Goal: Task Accomplishment & Management: Complete application form

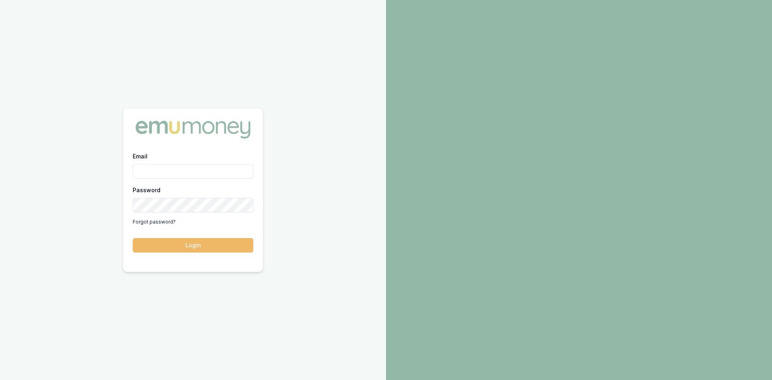
type input "Kulvir@prestigelendingpartners.com.au"
click at [210, 247] on button "Login" at bounding box center [193, 245] width 121 height 14
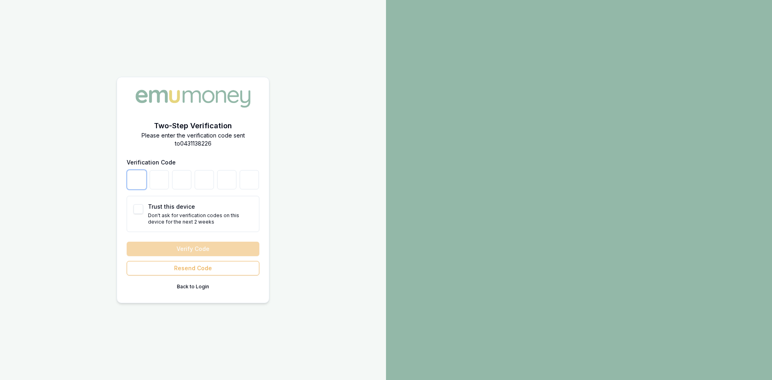
click at [135, 186] on input "number" at bounding box center [136, 179] width 19 height 19
type input "9"
type input "5"
type input "8"
type input "6"
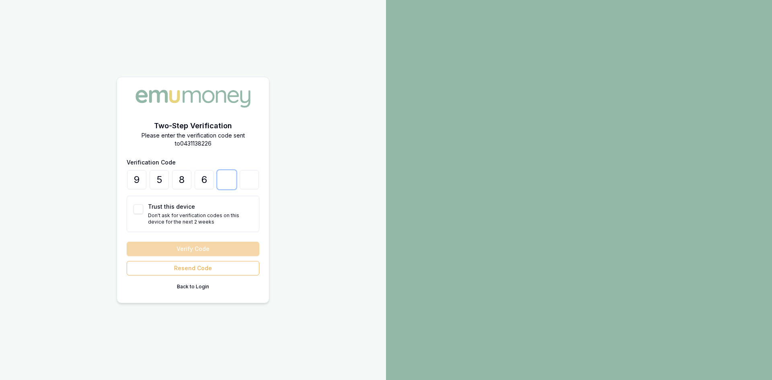
type input "6"
type input "1"
click at [137, 211] on button "Trust this device" at bounding box center [138, 209] width 10 height 10
checkbox input "true"
click at [187, 251] on button "Verify Code" at bounding box center [193, 249] width 133 height 14
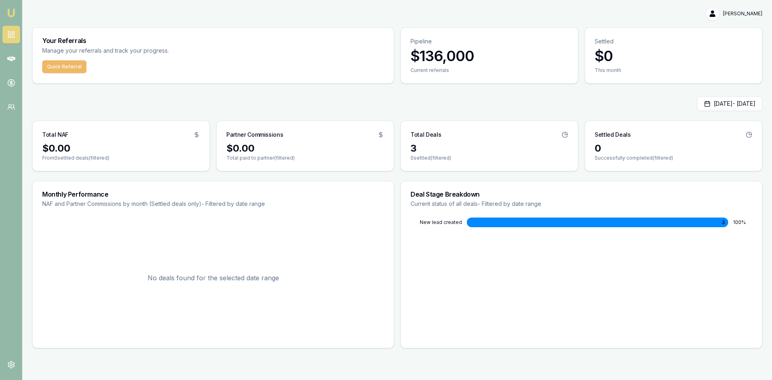
click at [65, 64] on button "Quick Referral" at bounding box center [64, 66] width 44 height 13
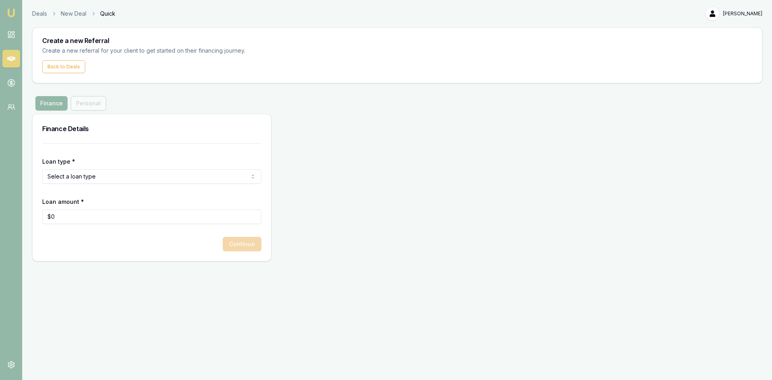
click at [96, 181] on html "Emu Money Deals New Deal Quick [PERSON_NAME] Toggle Menu Create a new Referral …" at bounding box center [386, 190] width 772 height 380
select select "CONSUMER_ASSET"
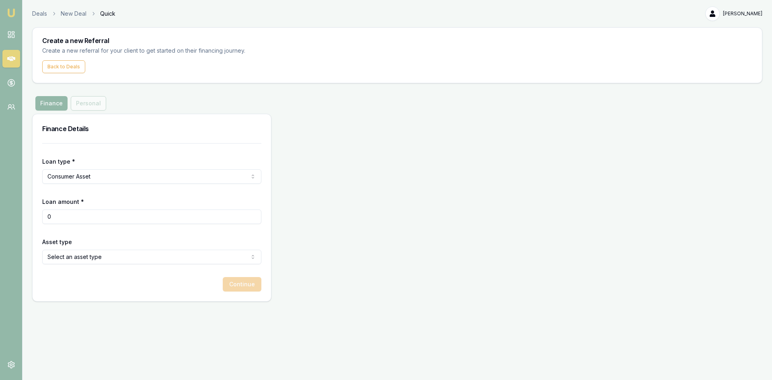
click at [76, 216] on input "0" at bounding box center [151, 216] width 219 height 14
type input "$37,000"
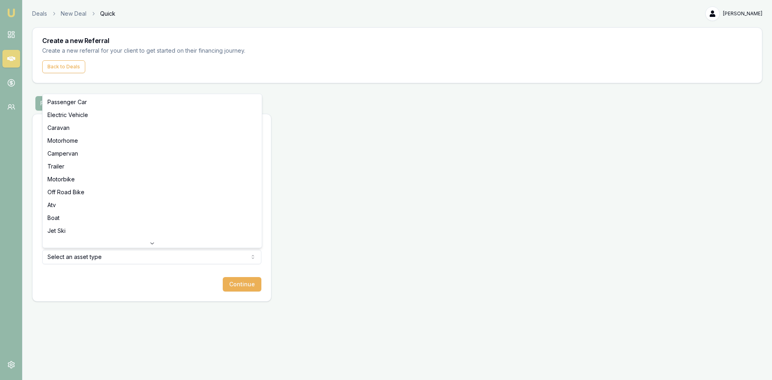
click at [132, 257] on html "Emu Money Deals New Deal Quick [PERSON_NAME] Toggle Menu Create a new Referral …" at bounding box center [386, 190] width 772 height 380
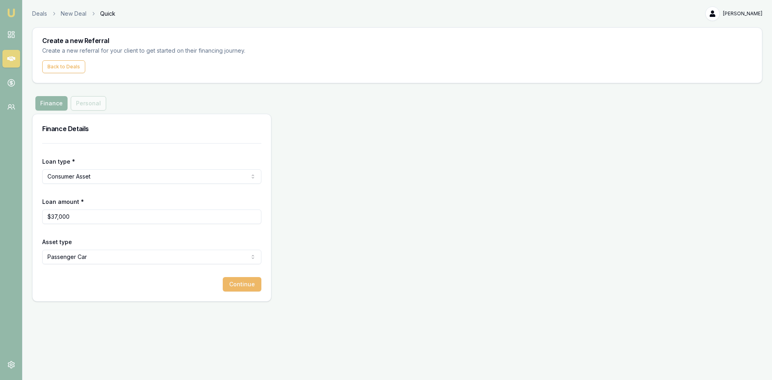
click at [251, 284] on button "Continue" at bounding box center [242, 284] width 39 height 14
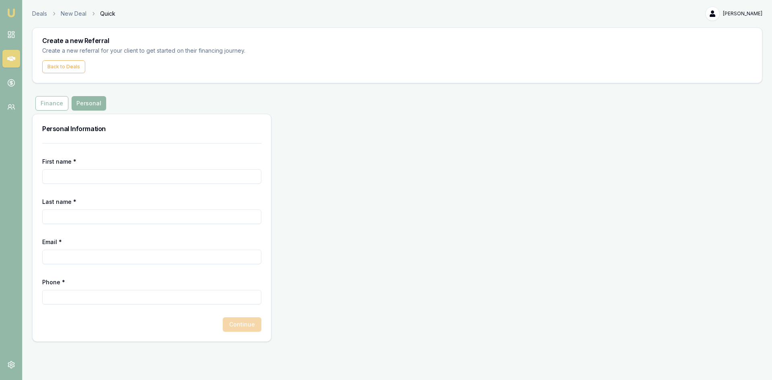
click at [84, 172] on input "First name *" at bounding box center [151, 176] width 219 height 14
type input "[PERSON_NAME]"
type input "kaur"
click at [83, 257] on input "Email *" at bounding box center [151, 257] width 219 height 14
paste input "[EMAIL_ADDRESS][DOMAIN_NAME]"
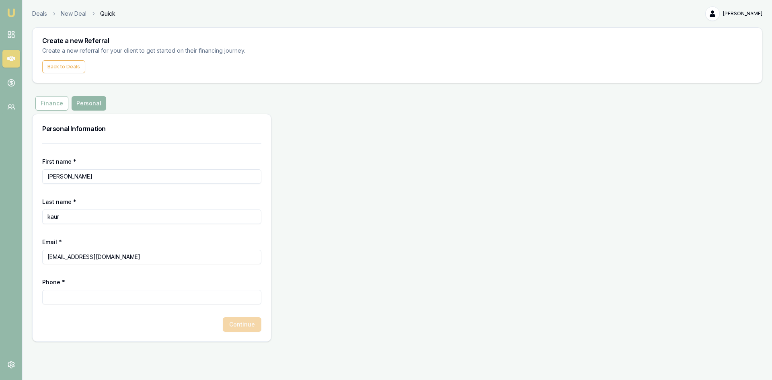
type input "[EMAIL_ADDRESS][DOMAIN_NAME]"
click at [82, 295] on input "Phone *" at bounding box center [151, 297] width 219 height 14
paste input "0412 895 284"
type input "0412 895 284"
click at [243, 327] on button "Continue" at bounding box center [242, 324] width 39 height 14
